Goal: Obtain resource: Download file/media

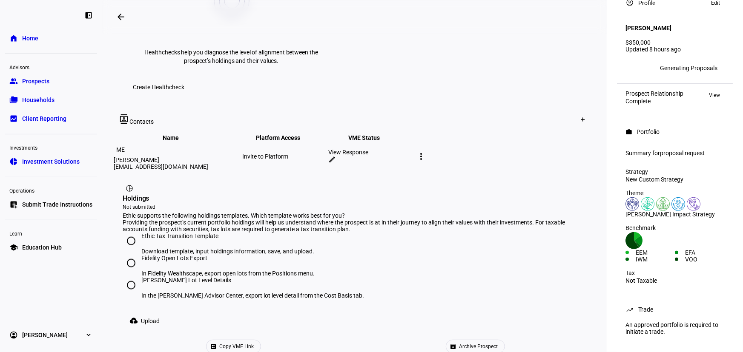
scroll to position [451, 0]
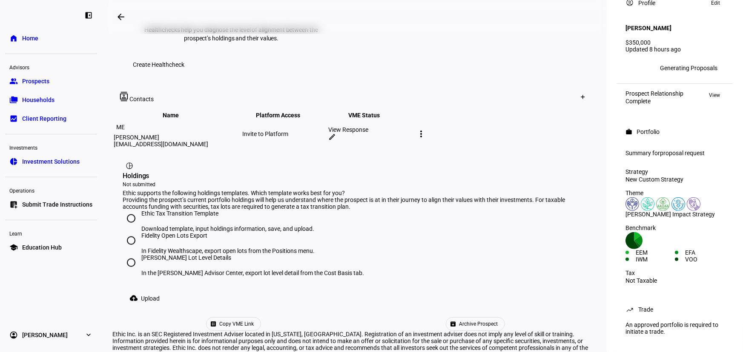
click at [132, 210] on input "Ethic Tax Transition Template Download template, input holdings information, sa…" at bounding box center [131, 218] width 17 height 17
radio input "true"
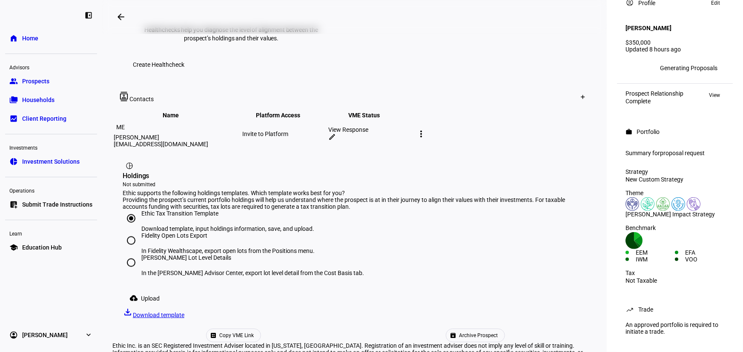
click at [148, 290] on span "Upload" at bounding box center [150, 298] width 19 height 17
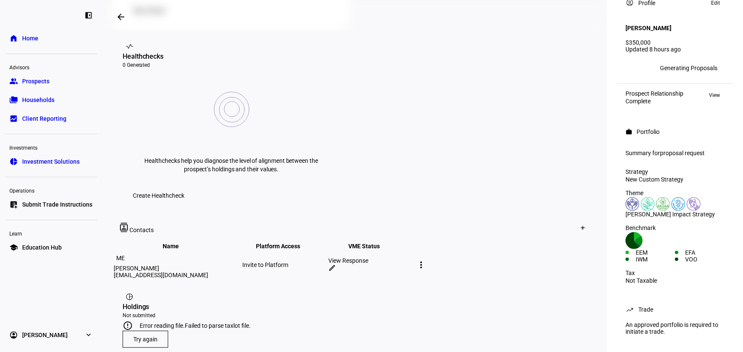
scroll to position [357, 0]
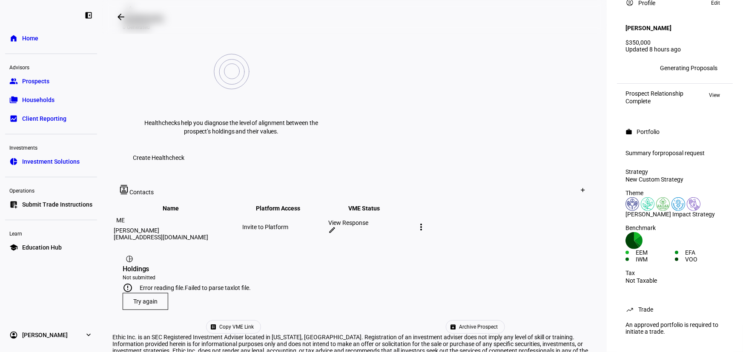
click at [158, 291] on span at bounding box center [145, 301] width 45 height 20
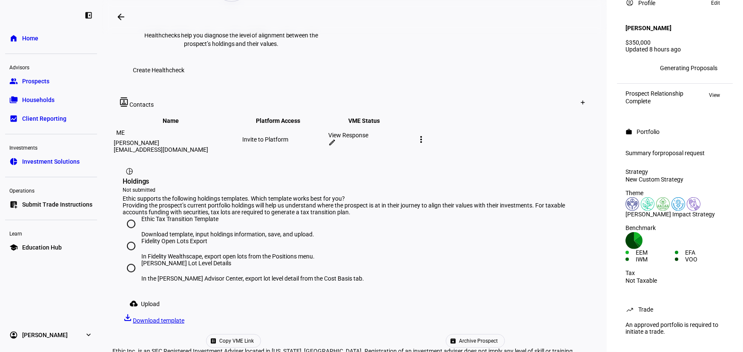
scroll to position [451, 0]
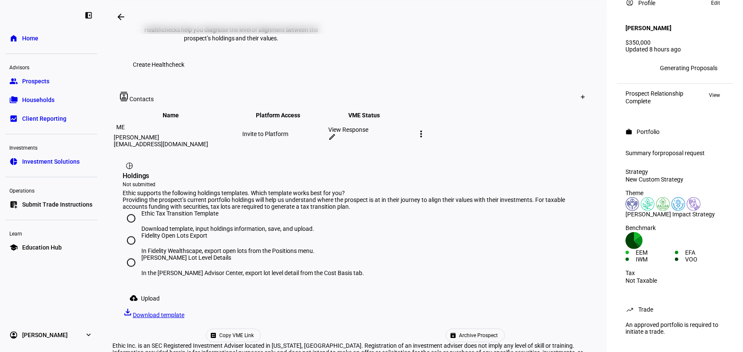
click at [133, 254] on input "Schwab Lot Level Details In the Schwab Advisor Center, export lot level detail …" at bounding box center [131, 262] width 17 height 17
radio input "true"
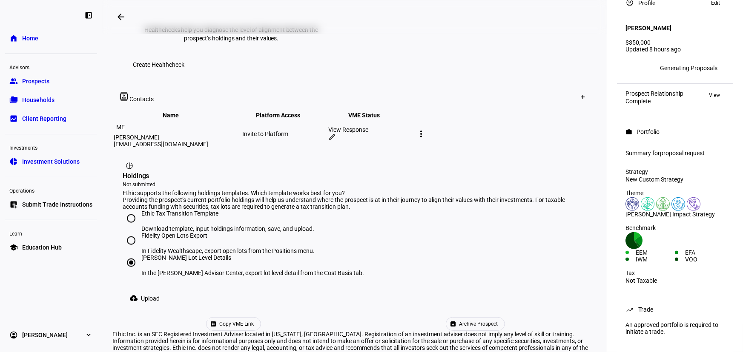
click at [132, 232] on input "Fidelity Open Lots Export In Fidelity Wealthscape, export open lots from the Po…" at bounding box center [131, 240] width 17 height 17
radio input "true"
click at [131, 210] on input "Ethic Tax Transition Template Download template, input holdings information, sa…" at bounding box center [131, 218] width 17 height 17
radio input "true"
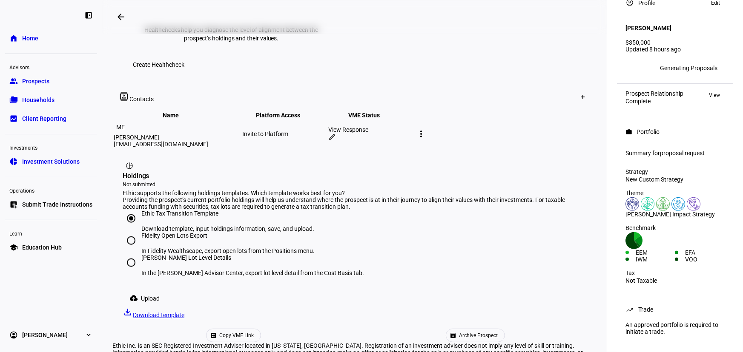
click at [129, 232] on input "Fidelity Open Lots Export In Fidelity Wealthscape, export open lots from the Po…" at bounding box center [131, 240] width 17 height 17
radio input "true"
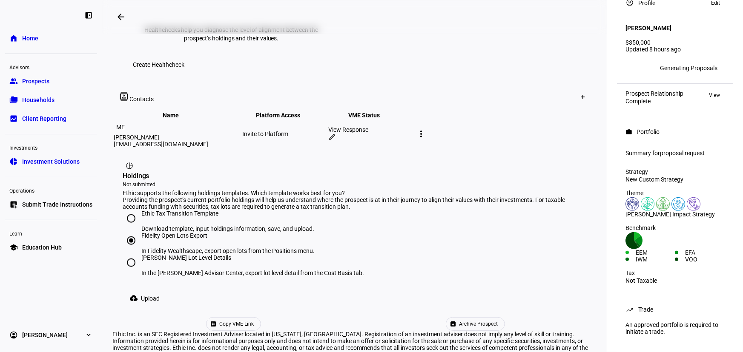
click at [133, 254] on input "Schwab Lot Level Details In the Schwab Advisor Center, export lot level detail …" at bounding box center [131, 262] width 17 height 17
radio input "true"
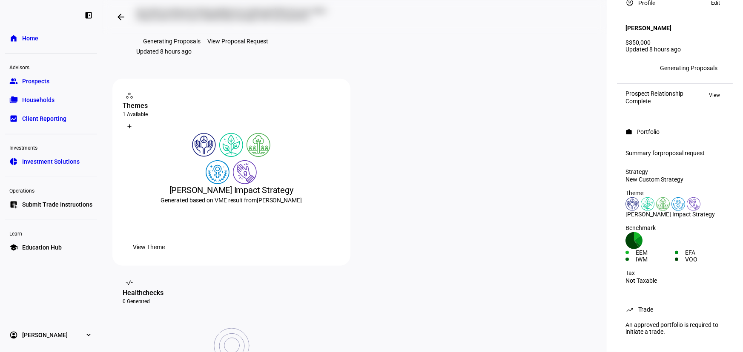
scroll to position [0, 0]
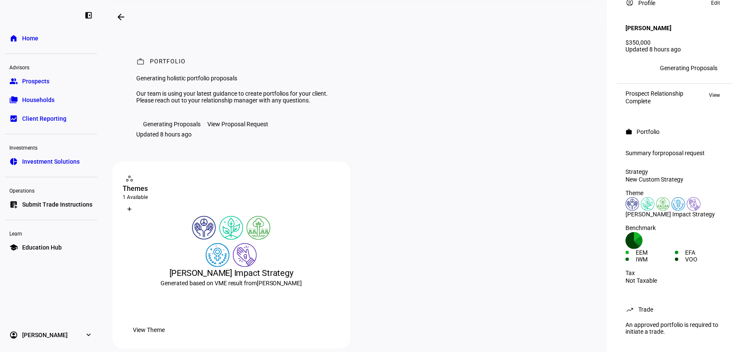
click at [257, 128] on div "View Proposal Request" at bounding box center [237, 124] width 61 height 7
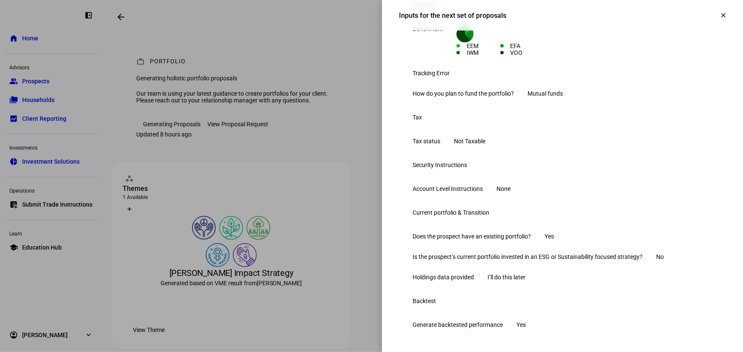
scroll to position [312, 0]
click at [713, 14] on span at bounding box center [723, 15] width 20 height 20
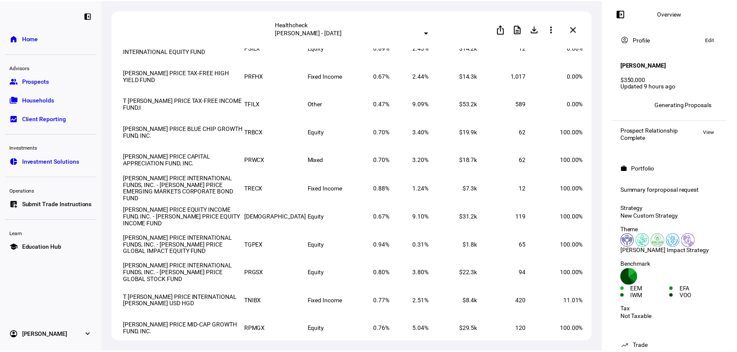
scroll to position [232, 0]
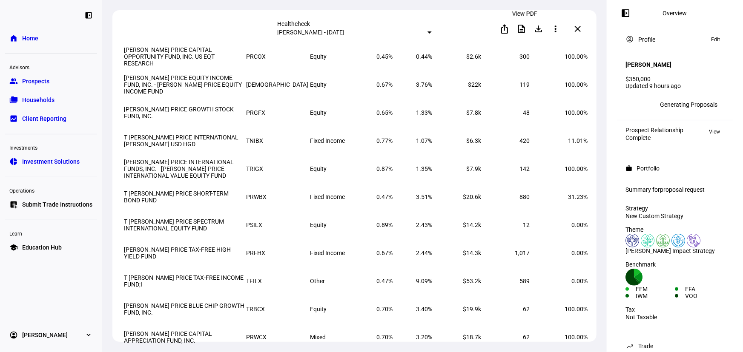
click at [520, 29] on mat-icon "description" at bounding box center [521, 29] width 10 height 10
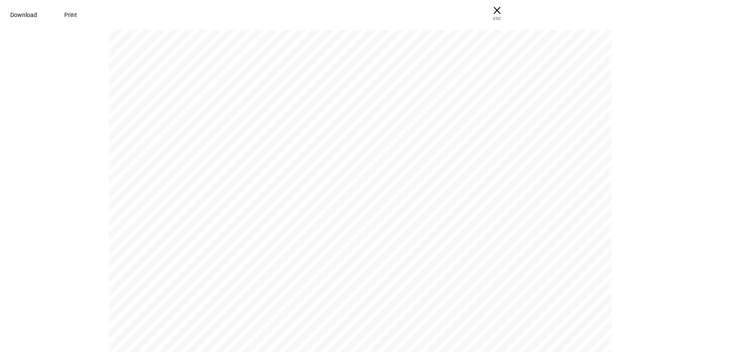
scroll to position [2113, 0]
drag, startPoint x: 461, startPoint y: 287, endPoint x: 460, endPoint y: 272, distance: 15.4
click at [461, 287] on div "Sustainability Theme Marsha Edwards Impact Strategy Human Rights , Climate Chan…" at bounding box center [363, 82] width 509 height 661
click at [37, 11] on span "Download" at bounding box center [23, 14] width 27 height 7
